Goal: Find specific page/section: Find specific page/section

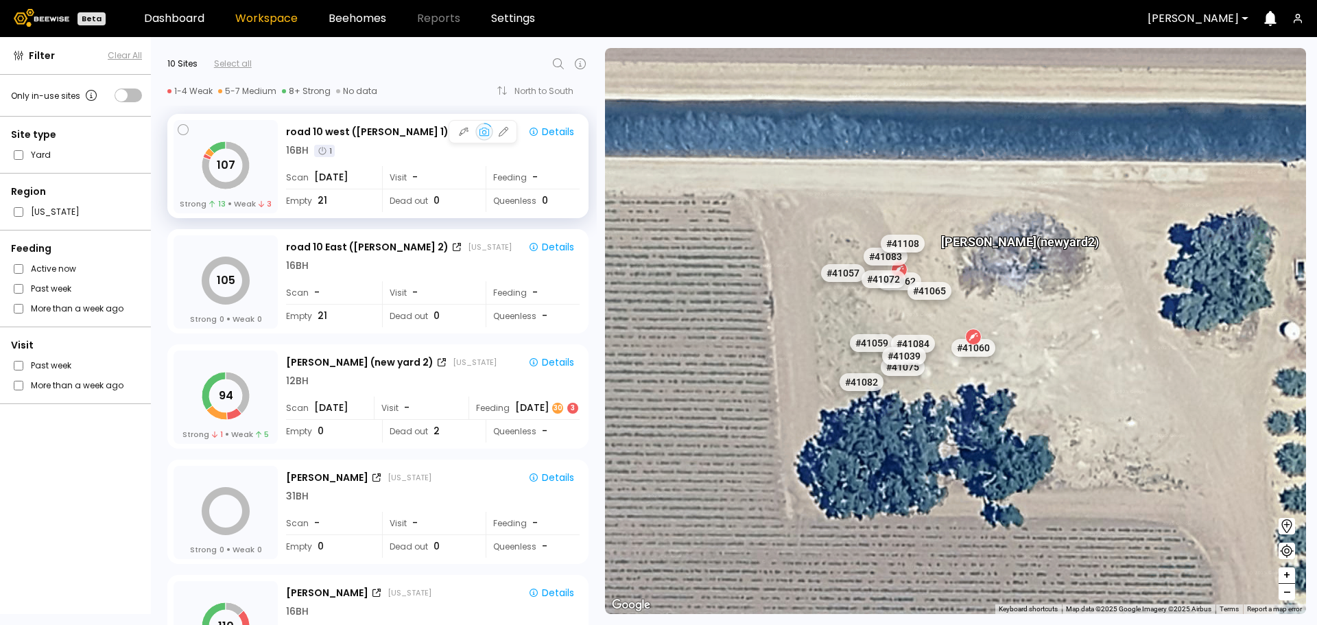
click at [396, 151] on div "16 BH 1" at bounding box center [433, 150] width 294 height 14
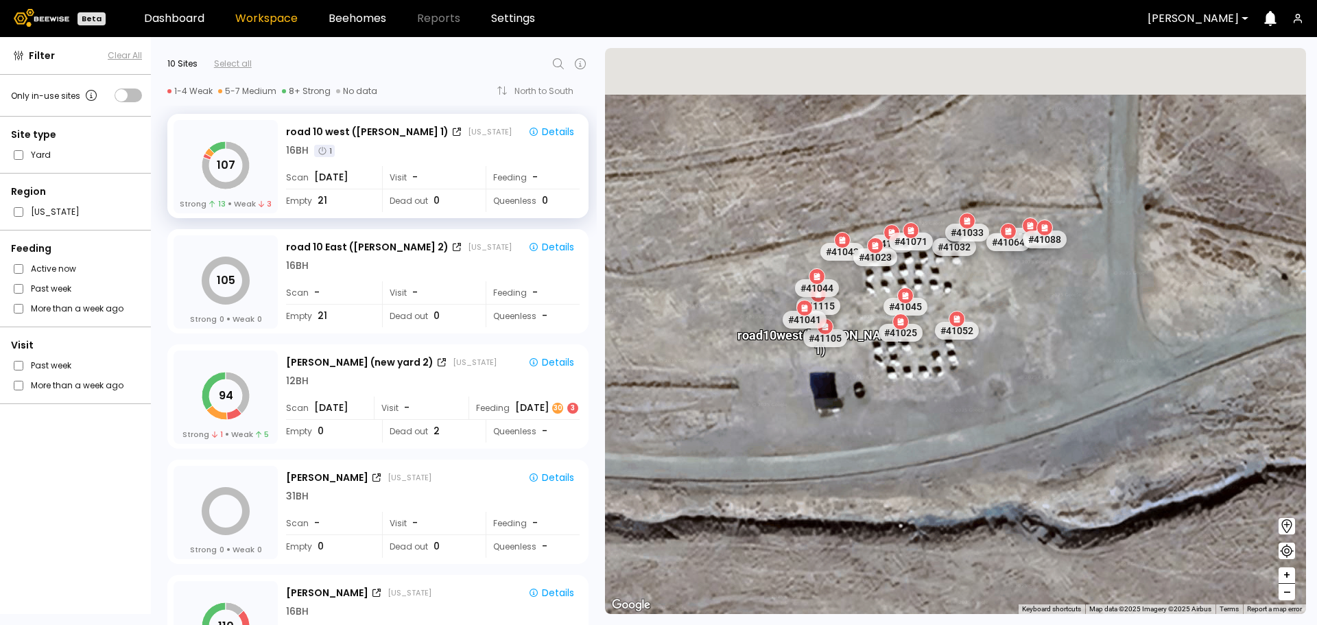
drag, startPoint x: 923, startPoint y: 235, endPoint x: 927, endPoint y: 296, distance: 61.1
click at [927, 296] on div "# 41048 # 41104 # 40069 # 40702 # 40113 # 40736 # 40306 # 40203 # 40190 # 40345…" at bounding box center [955, 331] width 701 height 566
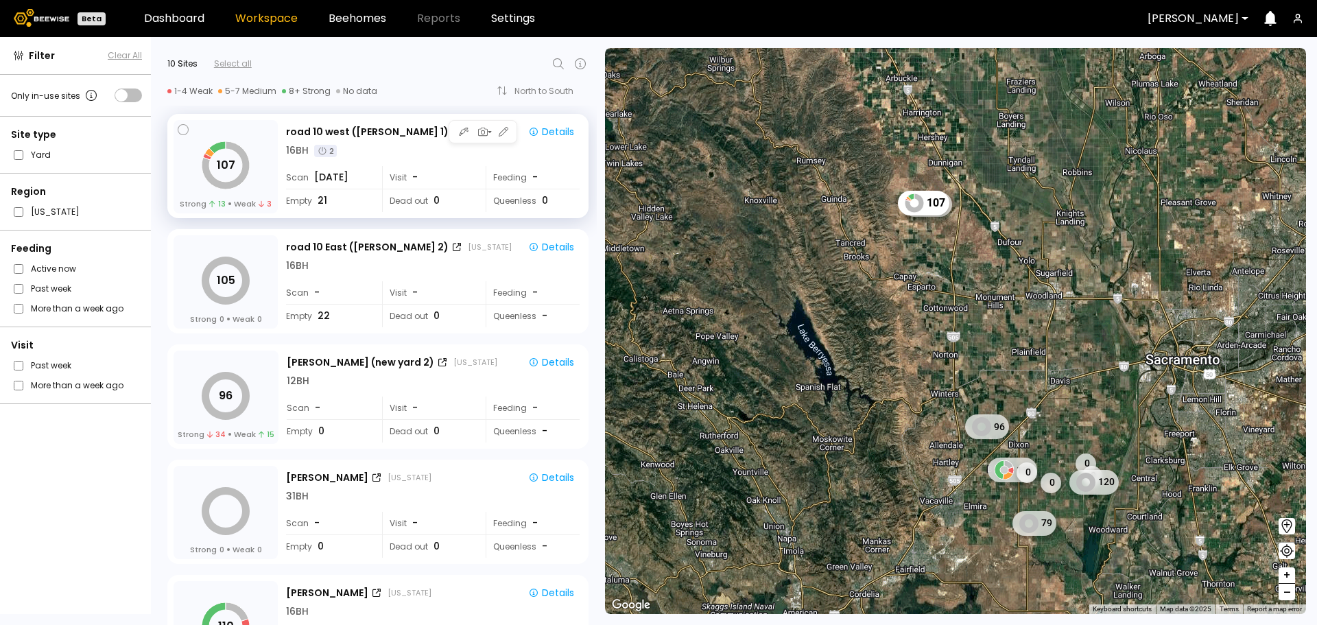
click at [397, 149] on div "16 BH 2" at bounding box center [433, 150] width 294 height 14
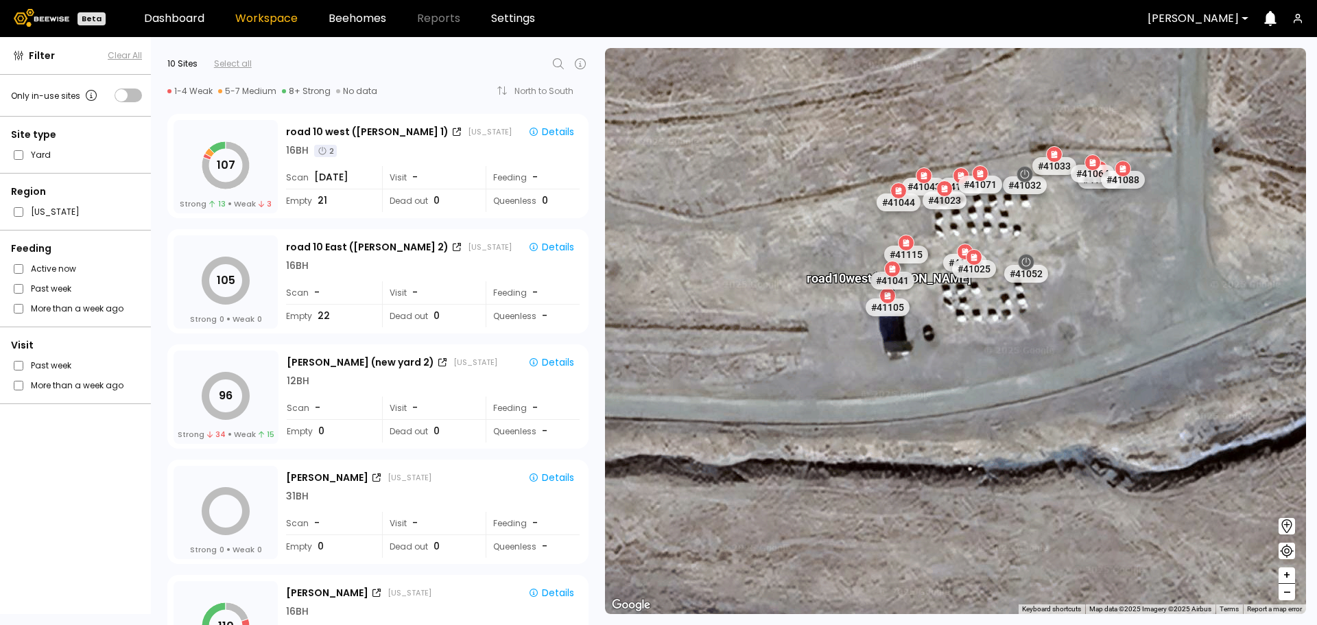
drag, startPoint x: 1054, startPoint y: 215, endPoint x: 1036, endPoint y: 237, distance: 28.7
click at [1036, 237] on div "road [GEOGRAPHIC_DATA][PERSON_NAME] 1) # 41048 # 41118 # 40306 # 40200 # 40069 …" at bounding box center [955, 331] width 701 height 566
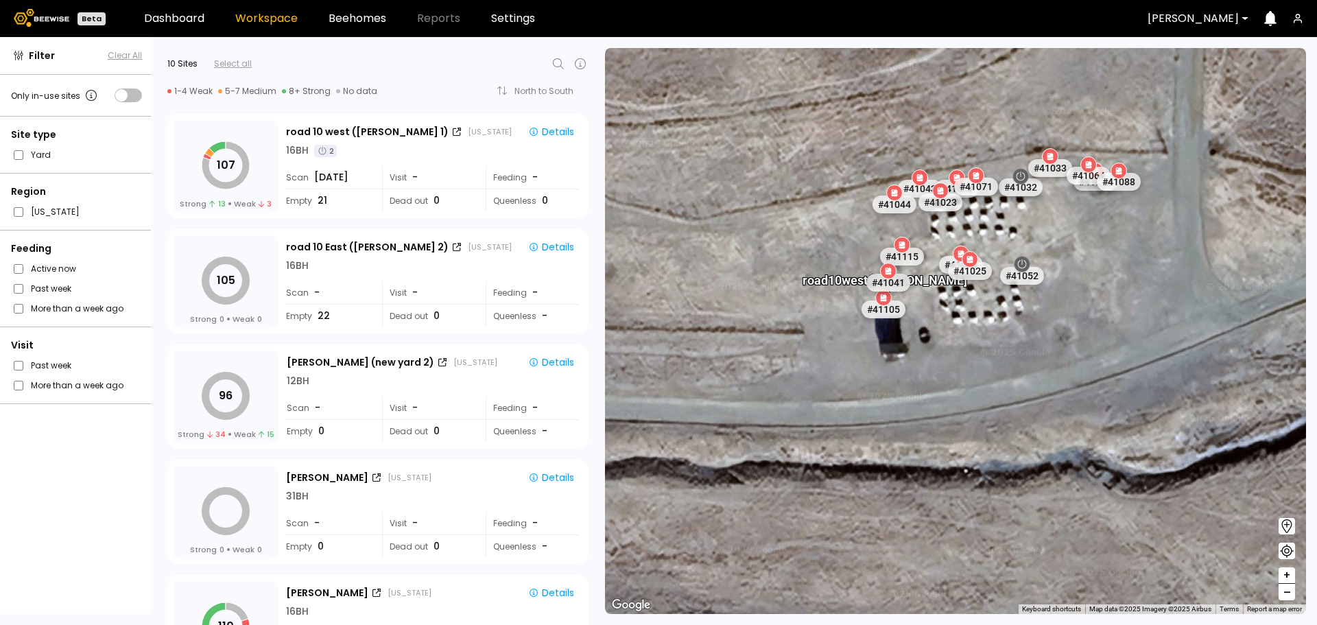
drag, startPoint x: 1072, startPoint y: 212, endPoint x: 1012, endPoint y: 247, distance: 69.2
click at [1012, 248] on div "road [GEOGRAPHIC_DATA][PERSON_NAME] 1) # 41048 # 41118 # 40306 # 40200 # 40069 …" at bounding box center [955, 331] width 701 height 566
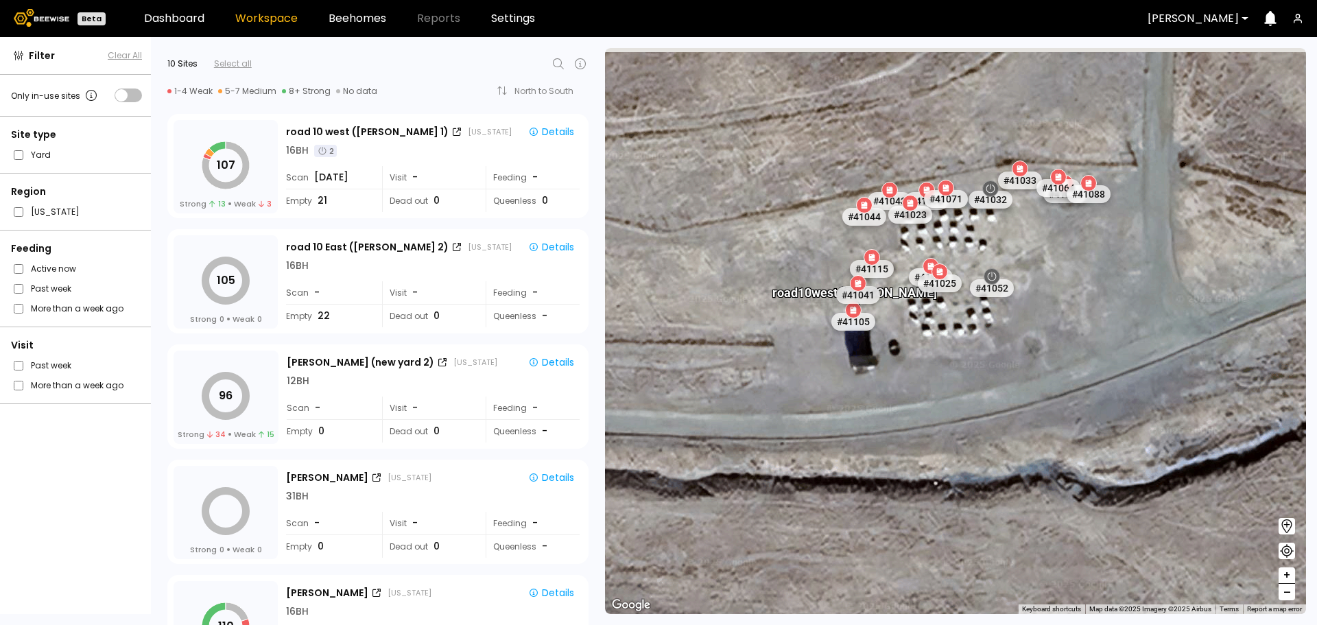
drag, startPoint x: 1022, startPoint y: 238, endPoint x: 990, endPoint y: 252, distance: 34.7
click at [990, 252] on div "road [GEOGRAPHIC_DATA][PERSON_NAME] 1) # 41048 # 41118 # 40306 # 40200 # 40069 …" at bounding box center [955, 331] width 701 height 566
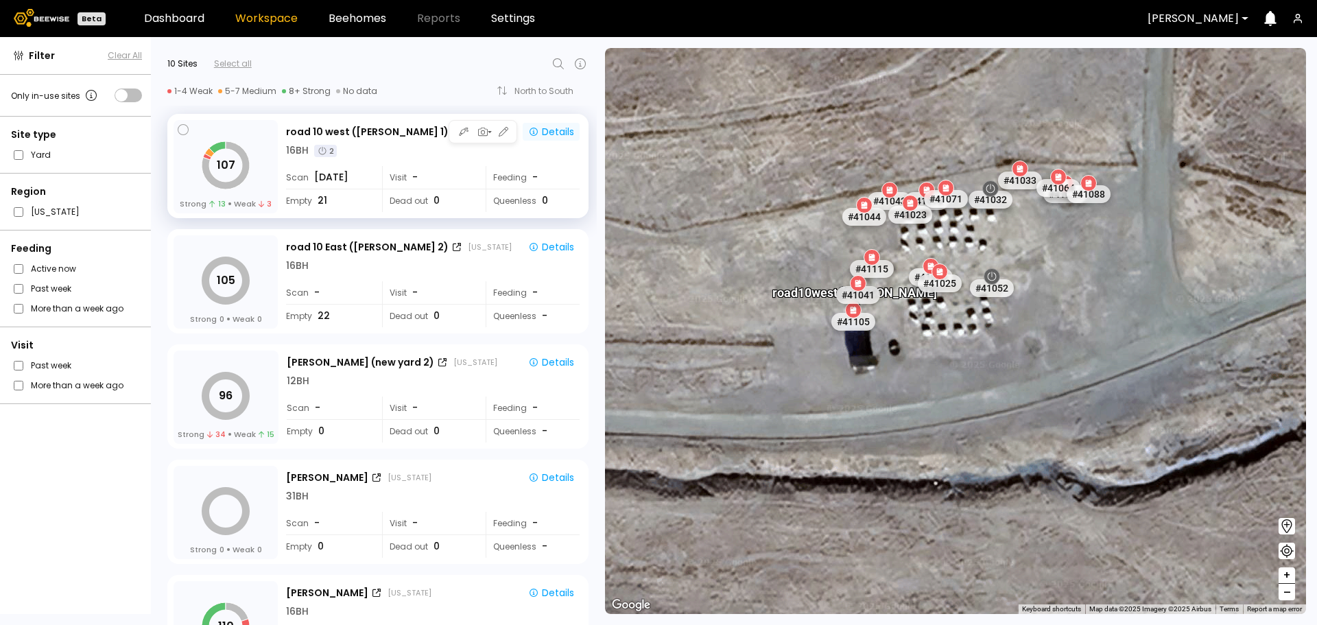
click at [545, 129] on div "Details" at bounding box center [551, 132] width 46 height 12
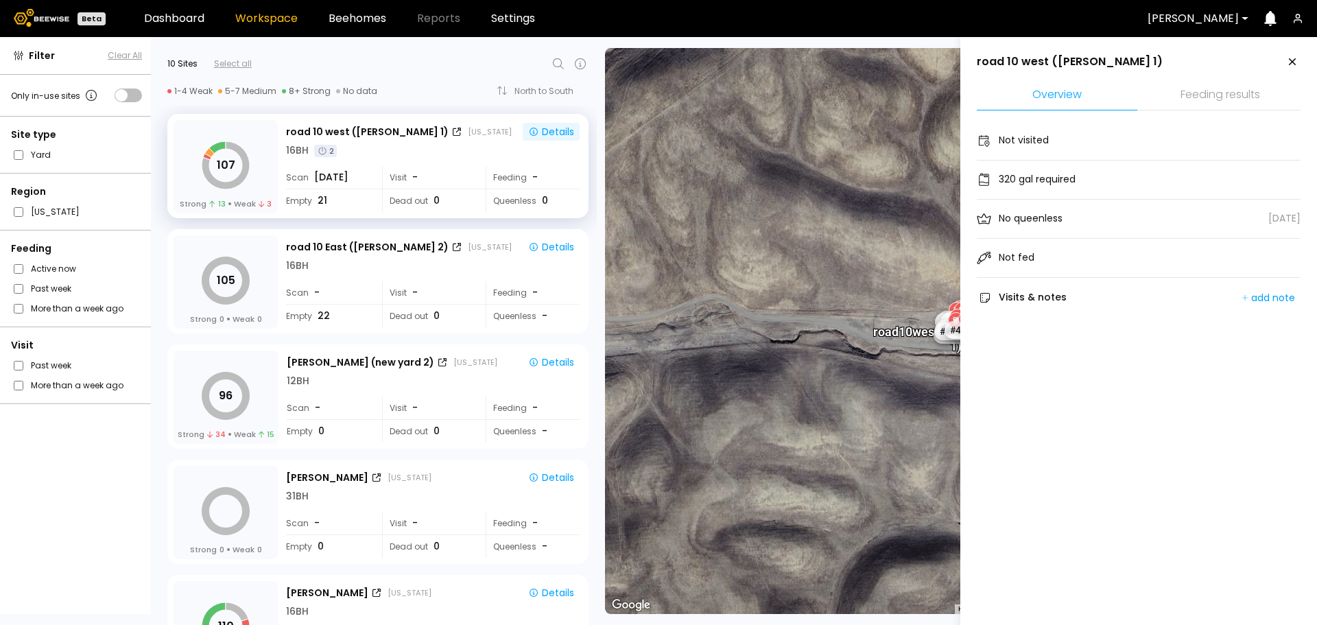
click at [1203, 86] on li "Feeding results" at bounding box center [1220, 95] width 160 height 29
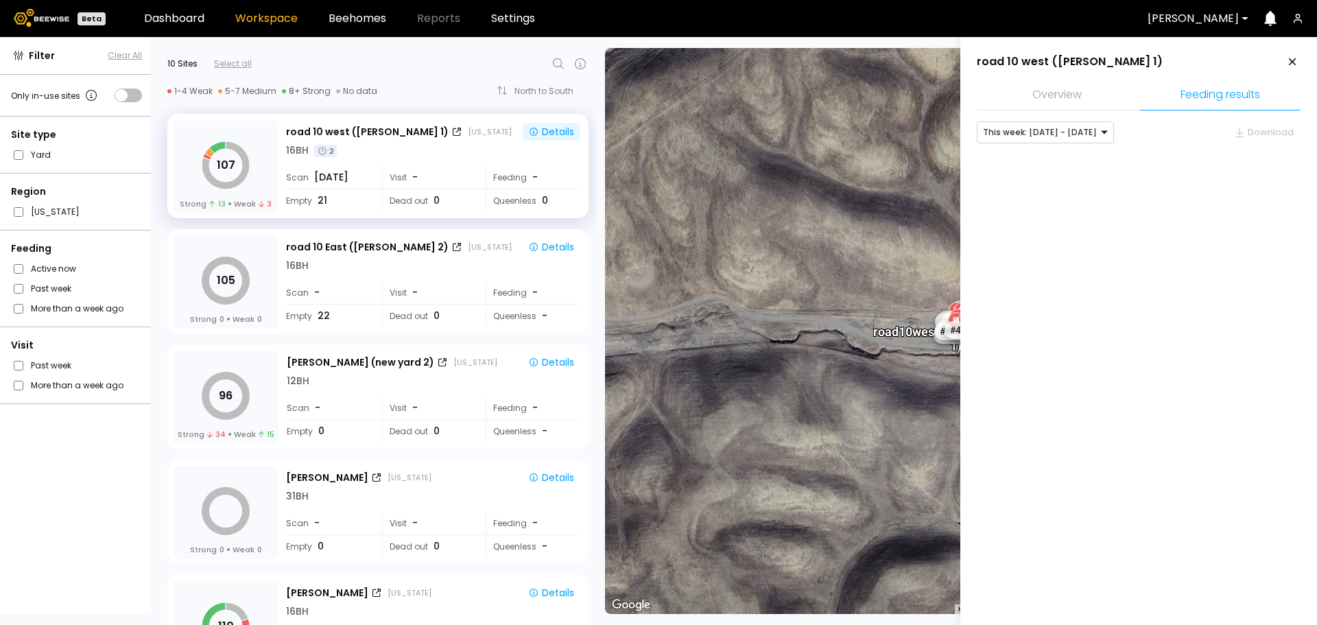
click at [1082, 86] on li "Overview" at bounding box center [1057, 95] width 160 height 29
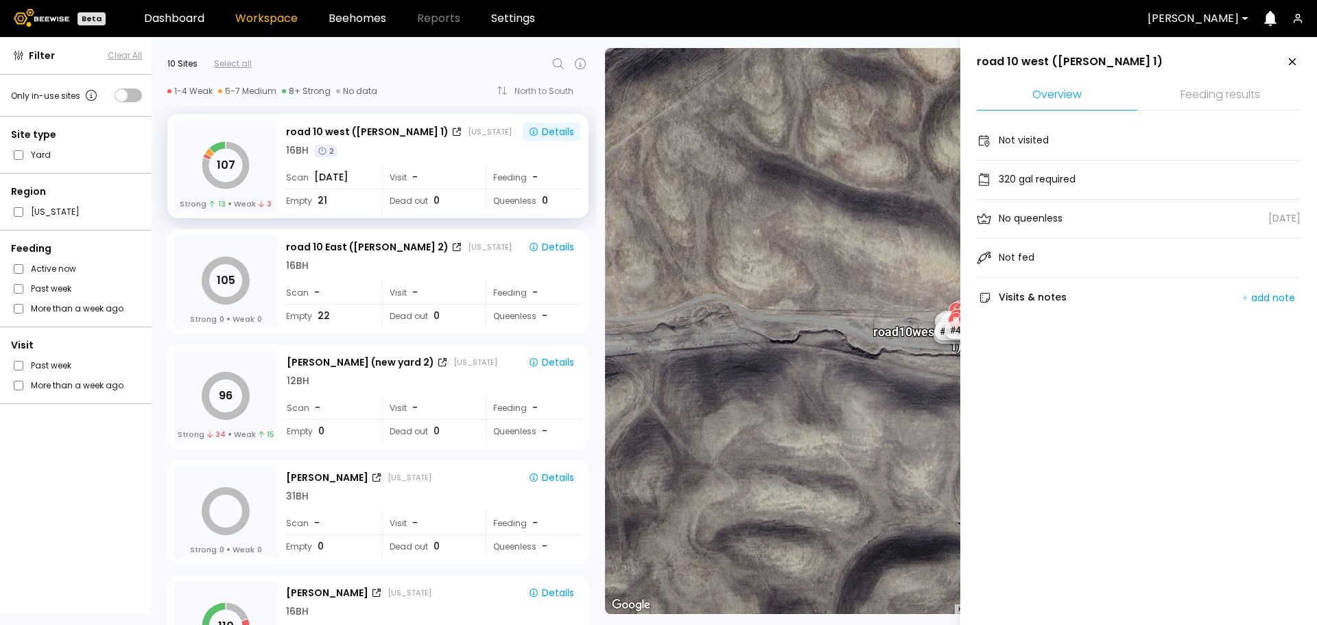
click at [918, 117] on div "road [GEOGRAPHIC_DATA][PERSON_NAME] 1) # 41048 # 41118 # 40306 # 40200 # 40069 …" at bounding box center [955, 331] width 701 height 566
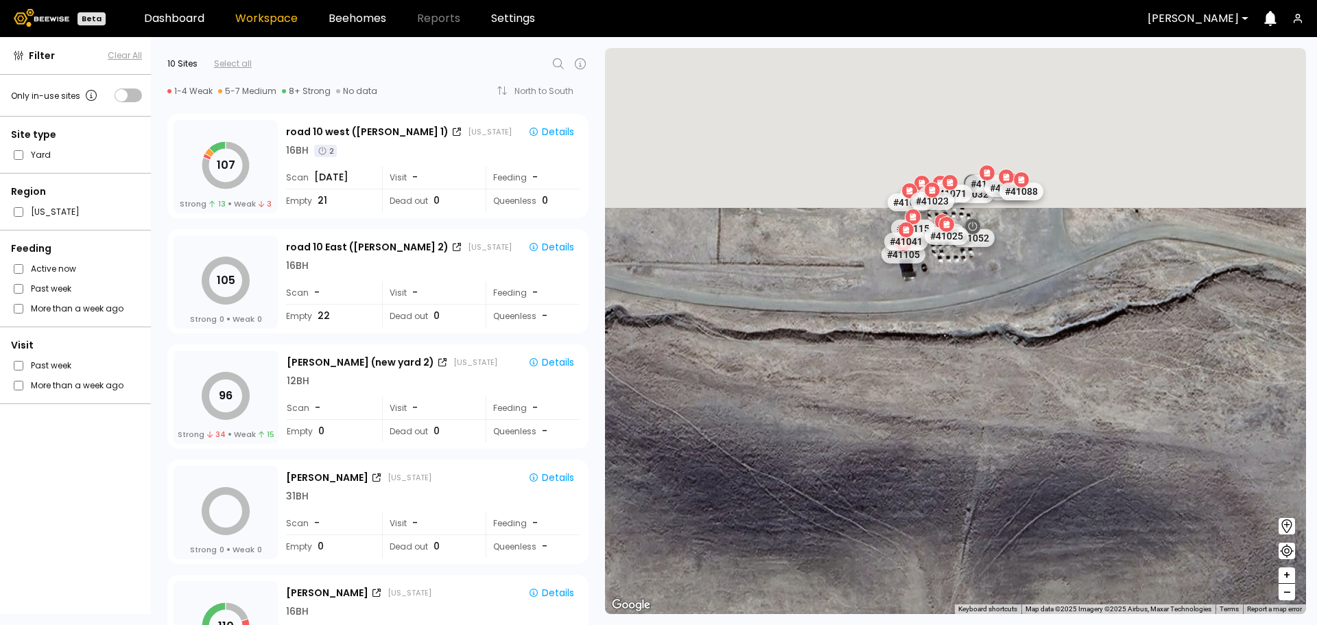
drag, startPoint x: 1059, startPoint y: 135, endPoint x: 1053, endPoint y: 322, distance: 187.3
click at [1071, 388] on div "# 41048 # 41118 # 40306 # 40200 # 40069 # 40702 # 40113 # 40736 # 40345 # 40190…" at bounding box center [955, 331] width 701 height 566
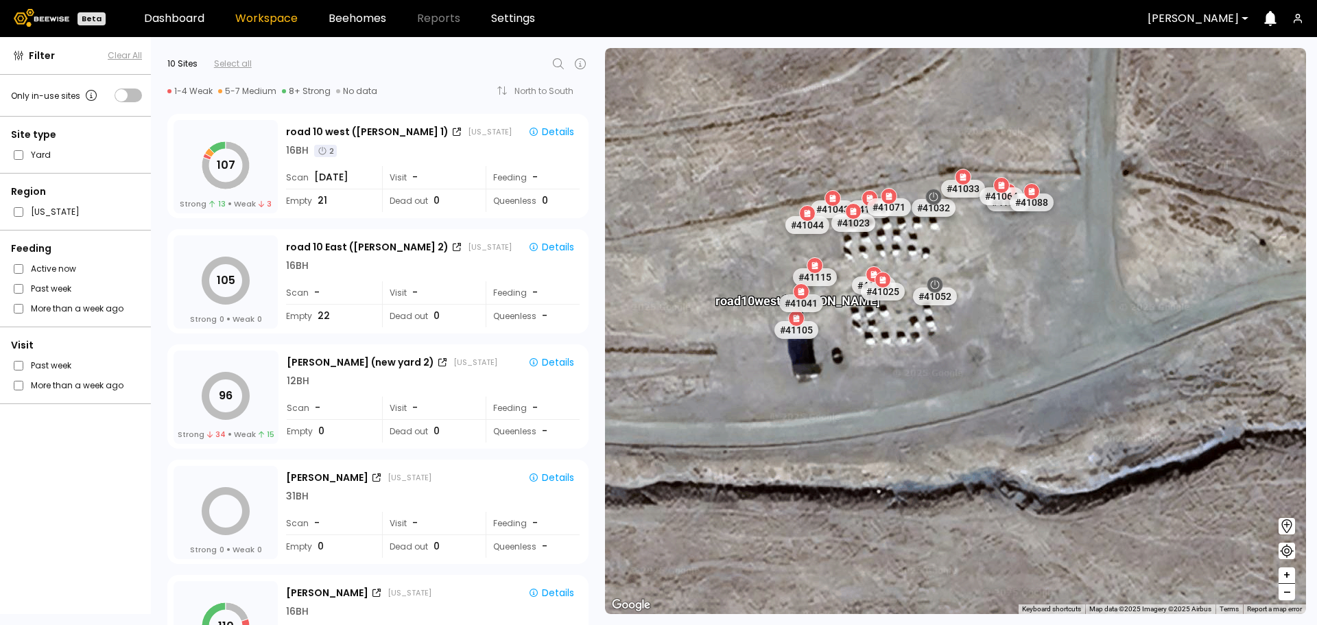
drag, startPoint x: 935, startPoint y: 251, endPoint x: 1029, endPoint y: 312, distance: 112.0
click at [1031, 318] on div "# 41048 # 41118 # 40306 # 40200 # 40069 # 40702 # 40113 # 40736 # 40345 # 40190…" at bounding box center [955, 331] width 701 height 566
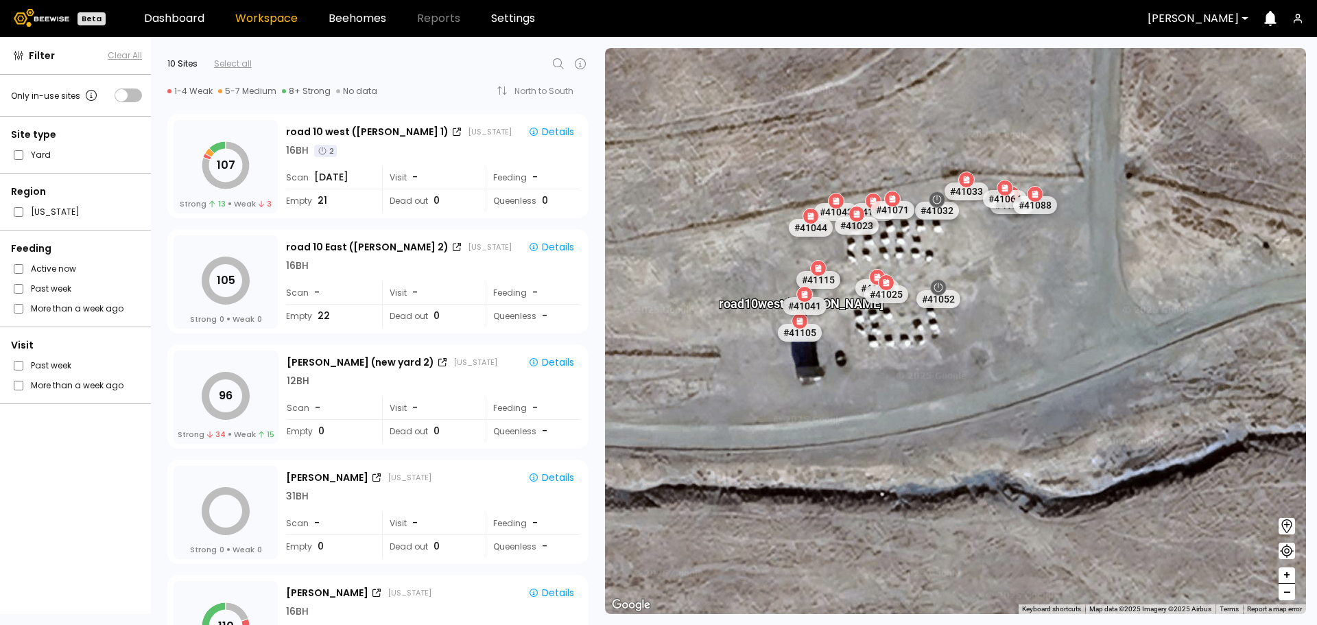
drag, startPoint x: 970, startPoint y: 250, endPoint x: 1024, endPoint y: 307, distance: 78.1
click at [1024, 307] on div "# 41048 # 41118 # 40306 # 40200 # 40069 # 40702 # 40113 # 40736 # 40345 # 40190…" at bounding box center [955, 331] width 701 height 566
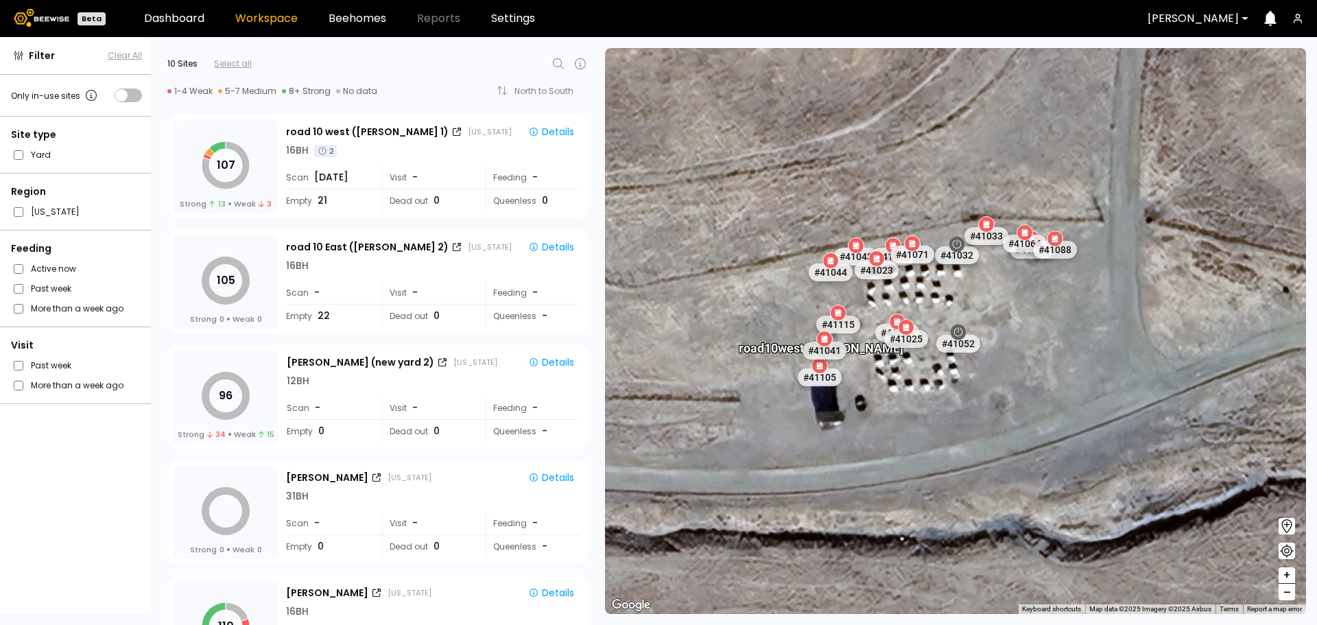
drag, startPoint x: 1017, startPoint y: 306, endPoint x: 1027, endPoint y: 327, distance: 23.6
click at [1034, 347] on div "# 41048 # 41118 # 40306 # 40200 # 40069 # 40702 # 40113 # 40736 # 40345 # 40190…" at bounding box center [955, 331] width 701 height 566
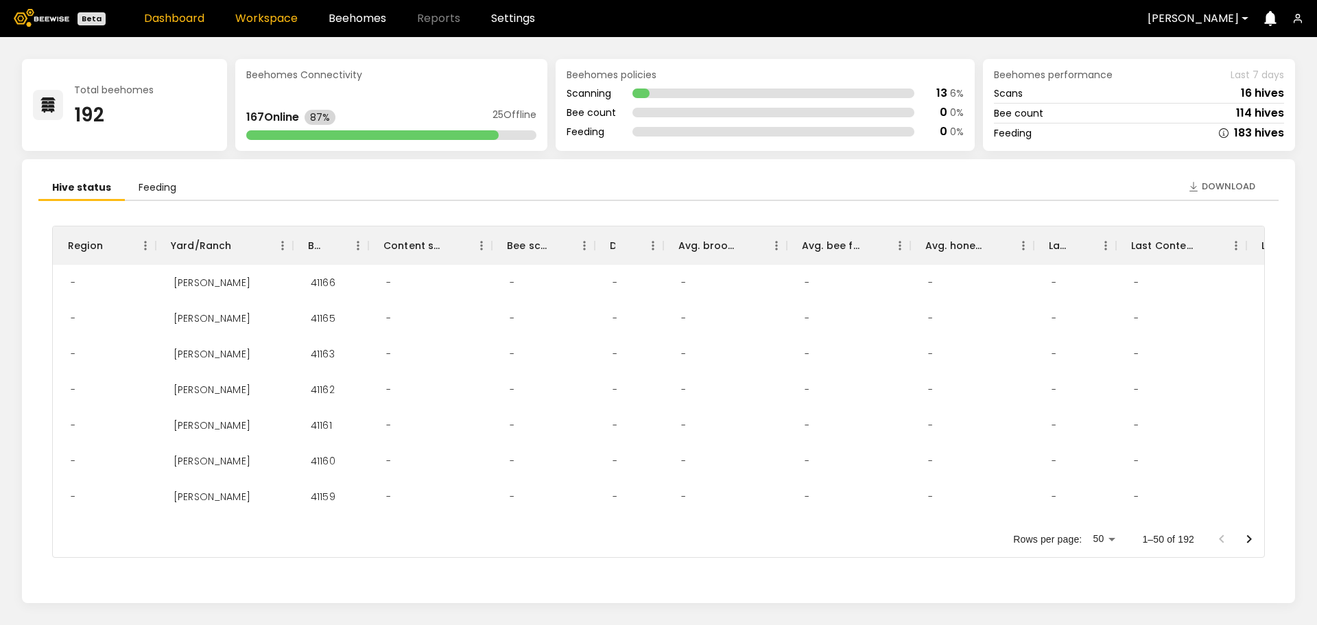
click at [256, 24] on link "Workspace" at bounding box center [266, 18] width 62 height 11
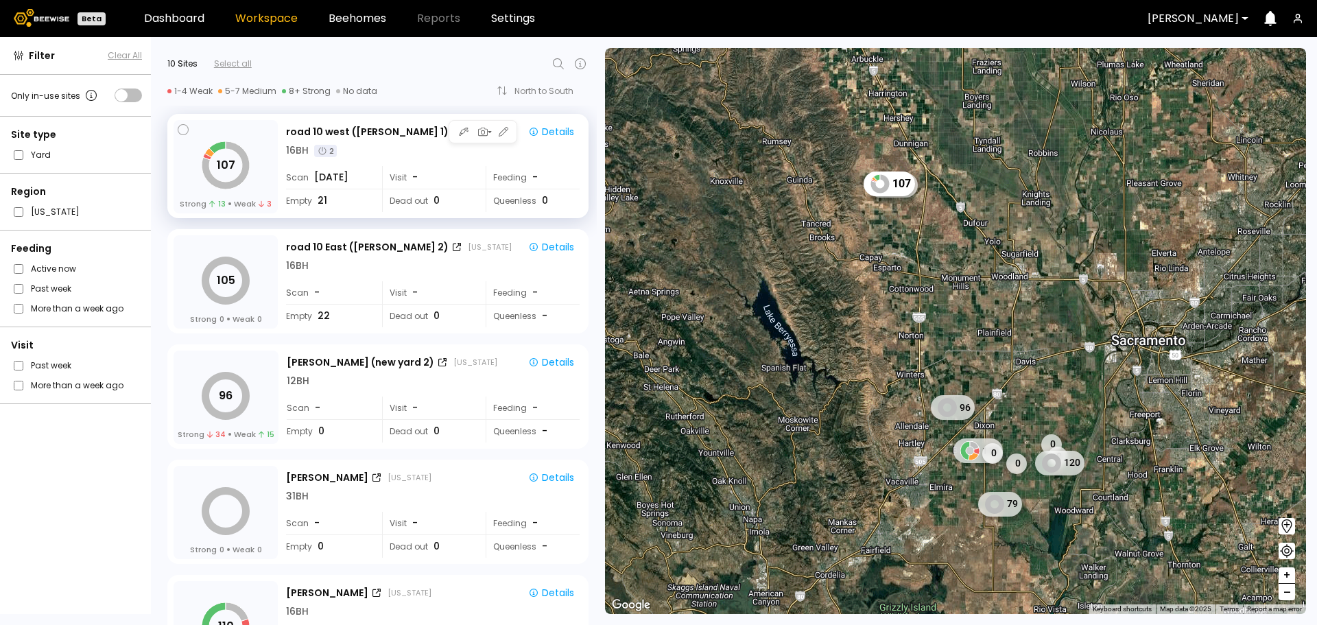
click at [381, 155] on div "16 BH 2" at bounding box center [433, 150] width 294 height 14
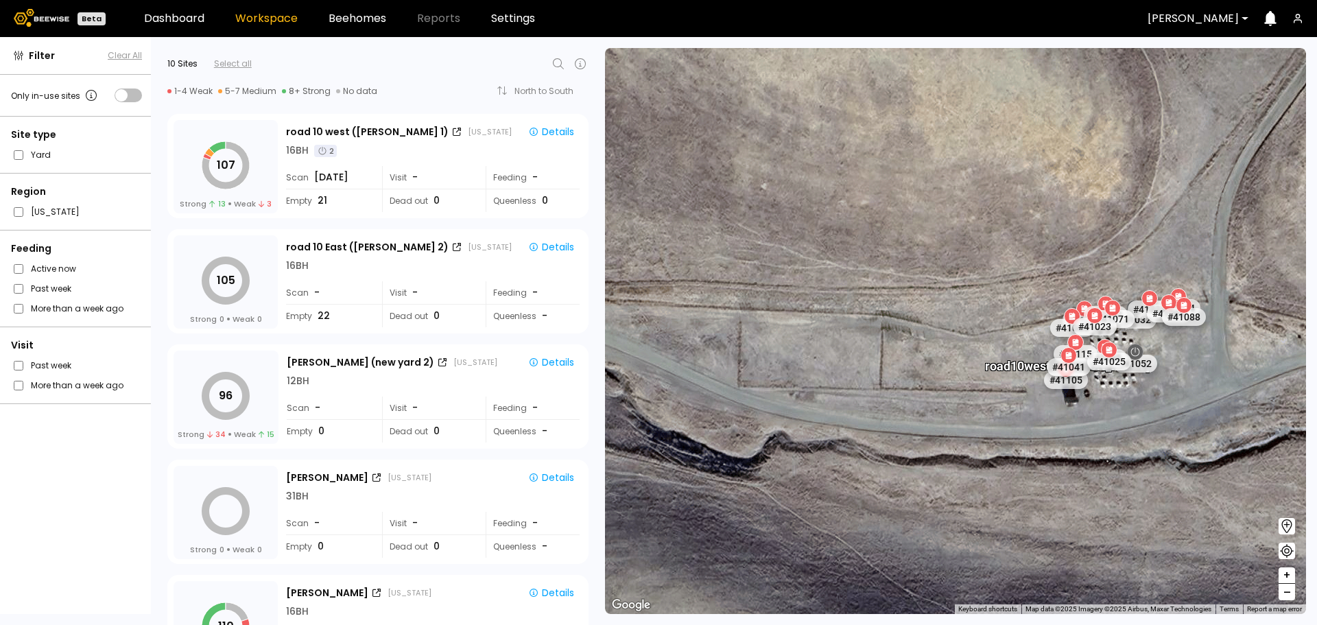
drag, startPoint x: 1197, startPoint y: 254, endPoint x: 1075, endPoint y: 236, distance: 124.2
click at [1075, 236] on div "road [GEOGRAPHIC_DATA][PERSON_NAME] 1) # 41048 # 41118 # 40306 # 40200 # 40069 …" at bounding box center [955, 331] width 701 height 566
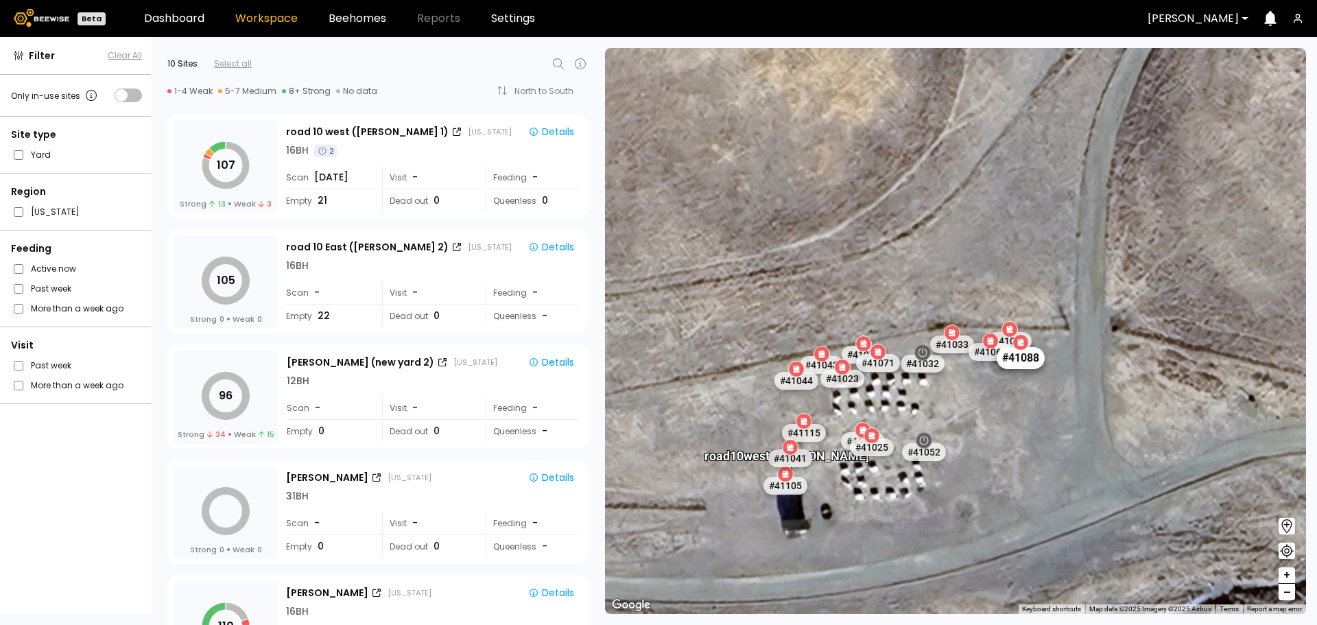
click at [1029, 361] on div "# 41088" at bounding box center [1021, 358] width 48 height 22
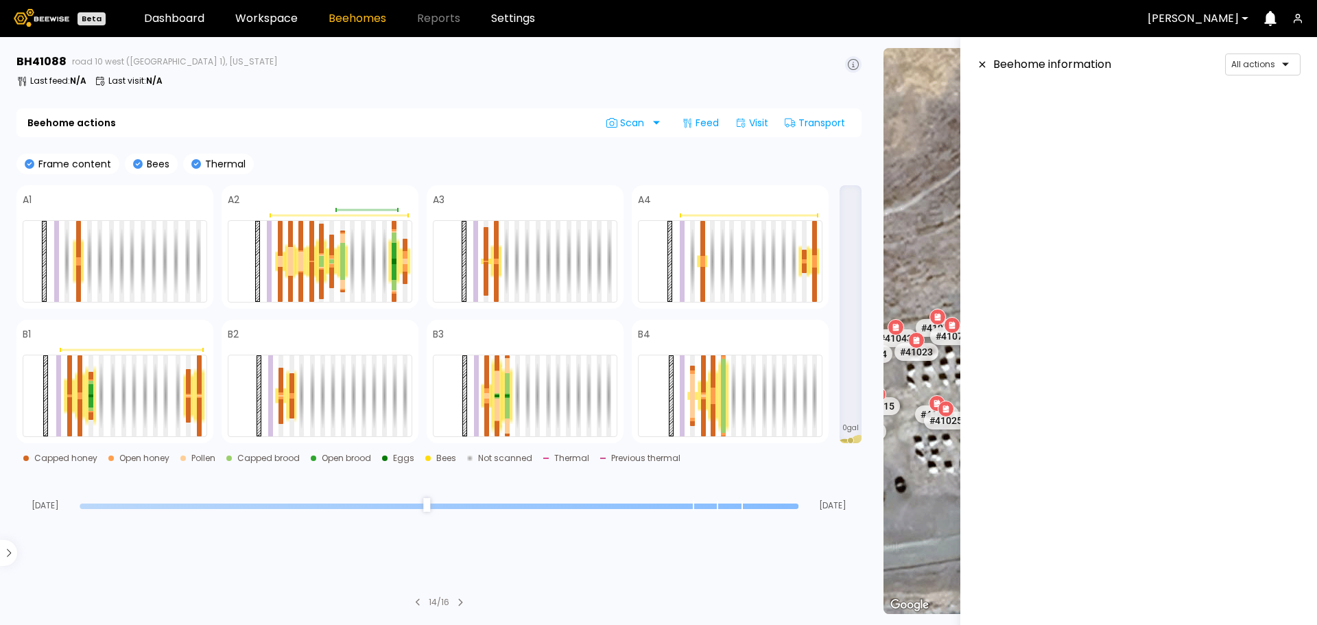
drag, startPoint x: 794, startPoint y: 501, endPoint x: 864, endPoint y: 523, distance: 73.3
click at [798, 509] on input "range" at bounding box center [439, 505] width 719 height 5
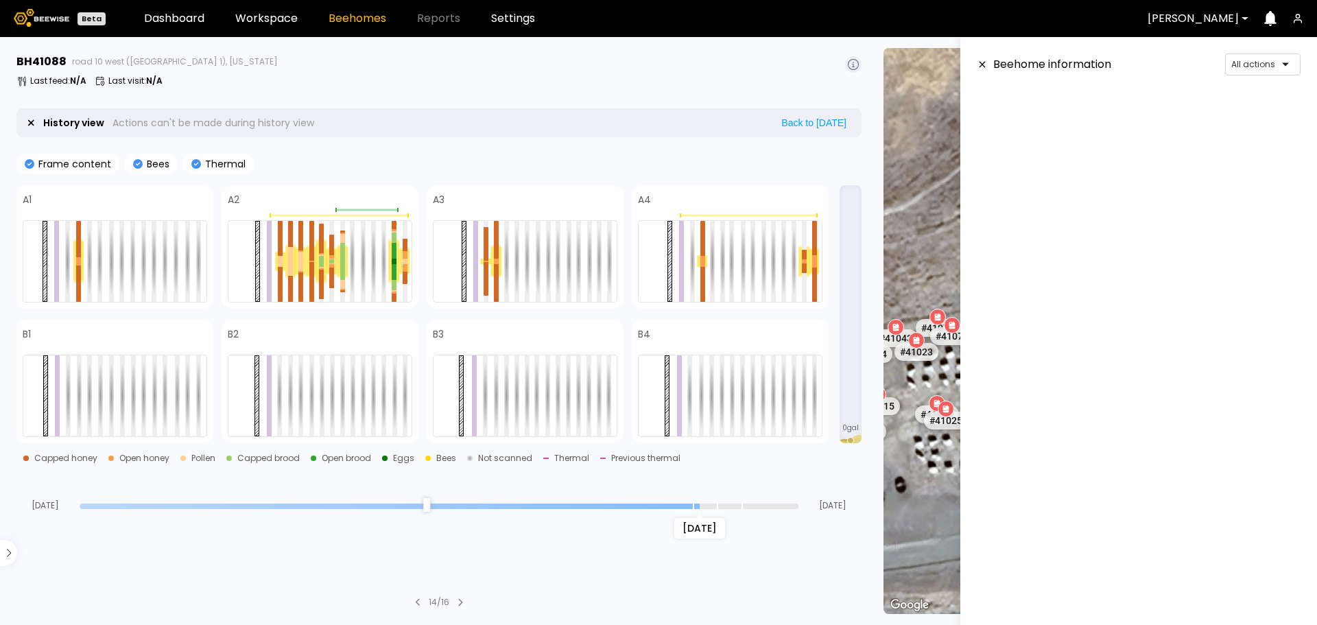
drag, startPoint x: 794, startPoint y: 508, endPoint x: 696, endPoint y: 514, distance: 98.3
click at [696, 509] on input "range" at bounding box center [439, 505] width 719 height 5
click at [979, 61] on icon at bounding box center [982, 65] width 11 height 10
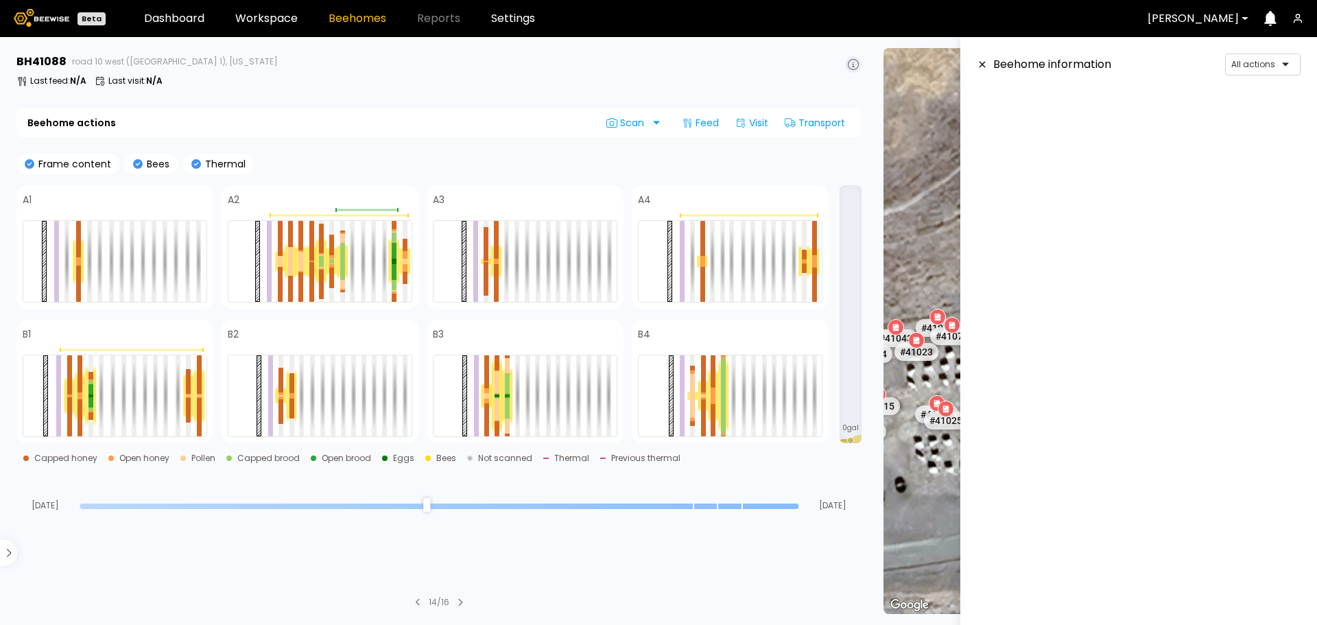
drag, startPoint x: 697, startPoint y: 503, endPoint x: 811, endPoint y: 509, distance: 113.3
click at [798, 509] on input "range" at bounding box center [439, 505] width 719 height 5
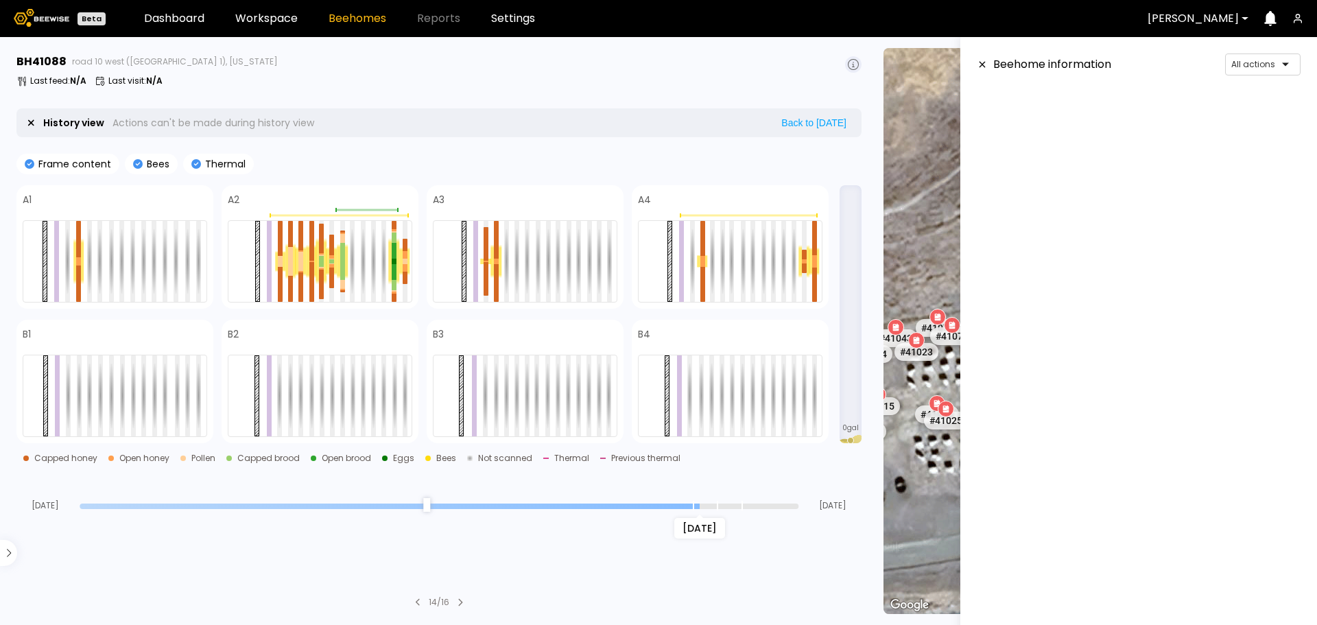
drag, startPoint x: 791, startPoint y: 504, endPoint x: 697, endPoint y: 503, distance: 93.3
click at [697, 503] on input "range" at bounding box center [439, 505] width 719 height 5
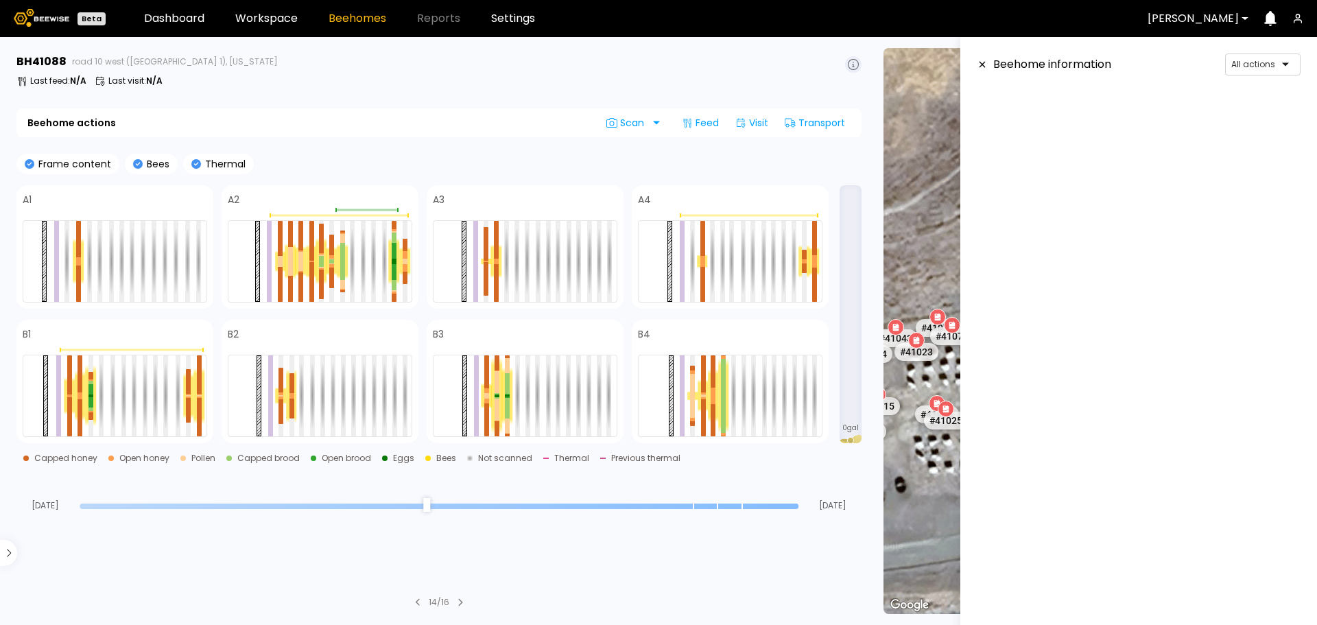
drag, startPoint x: 695, startPoint y: 505, endPoint x: 822, endPoint y: 504, distance: 126.9
type input "*"
click at [798, 504] on input "range" at bounding box center [439, 505] width 719 height 5
click at [189, 390] on div at bounding box center [188, 381] width 5 height 25
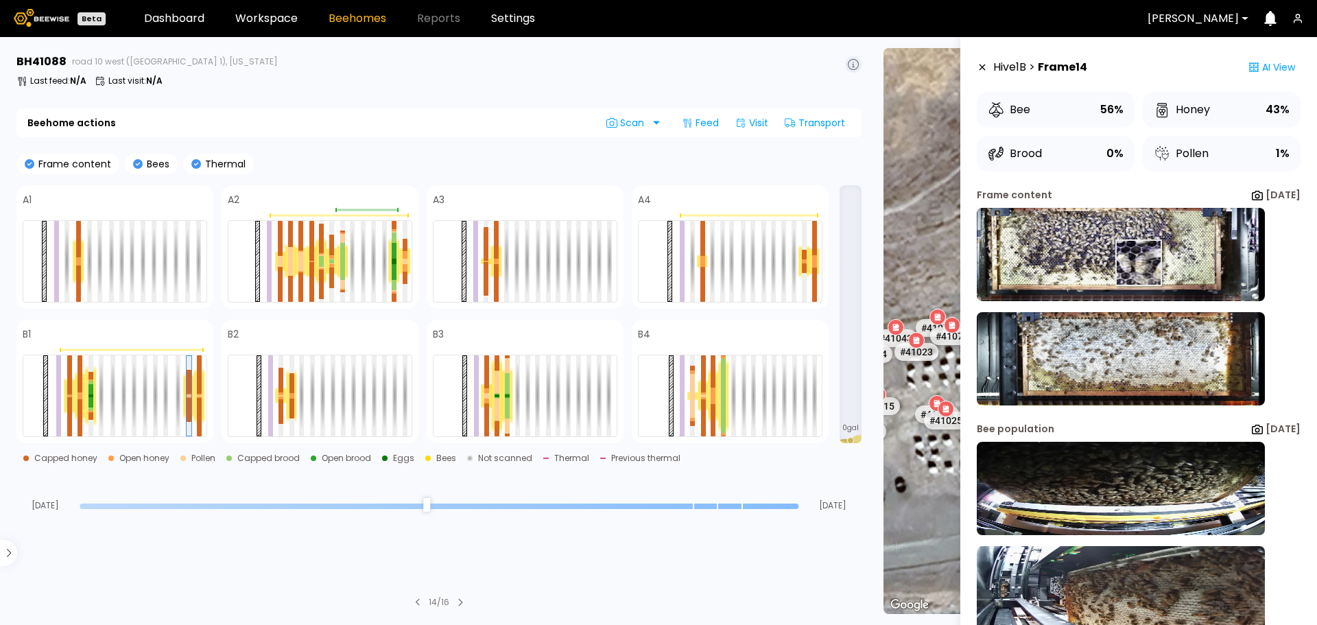
click at [1121, 263] on img at bounding box center [1121, 254] width 288 height 93
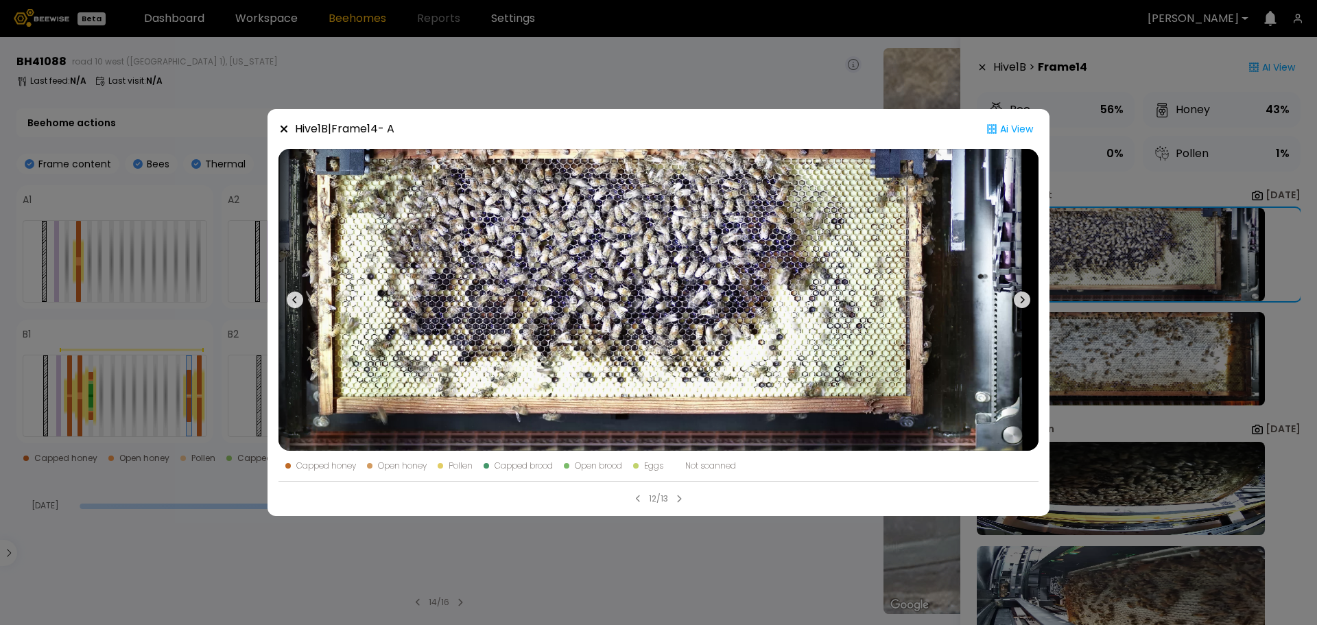
click at [562, 103] on div "Hive 1 B | Frame 14 - A Ai View Capped honey Open honey Pollen Capped brood Ope…" at bounding box center [658, 312] width 1317 height 625
